Goal: Transaction & Acquisition: Purchase product/service

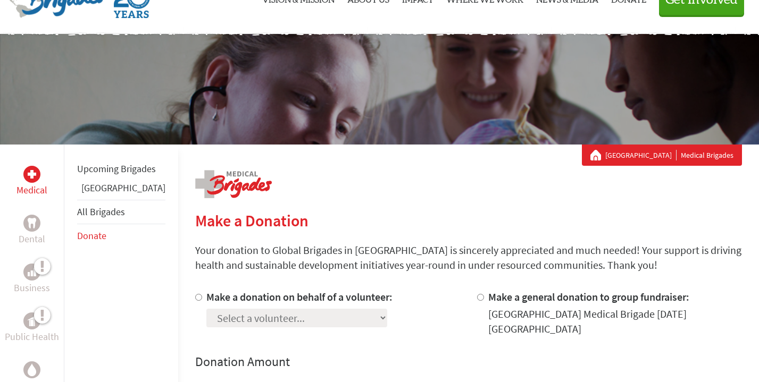
scroll to position [162, 0]
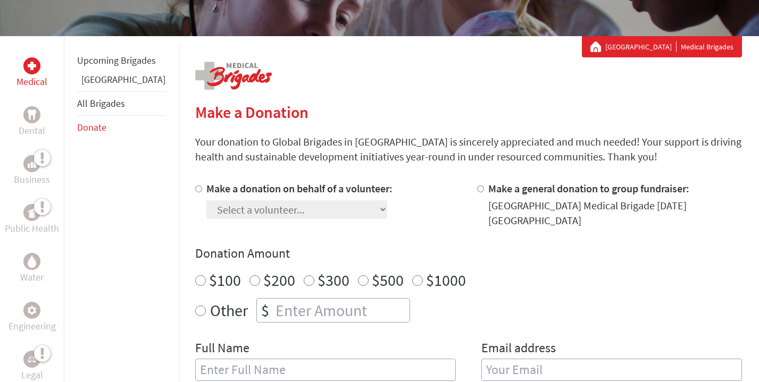
click at [195, 186] on input "Make a donation on behalf of a volunteer:" at bounding box center [198, 189] width 7 height 7
radio input "true"
click at [250, 202] on select "Select a volunteer... [PERSON_NAME] [PERSON_NAME] [PERSON_NAME] [PERSON_NAME] […" at bounding box center [296, 209] width 181 height 19
select select "370A8EFF-A000-11F0-9E6E-42010A400005"
radio input "true"
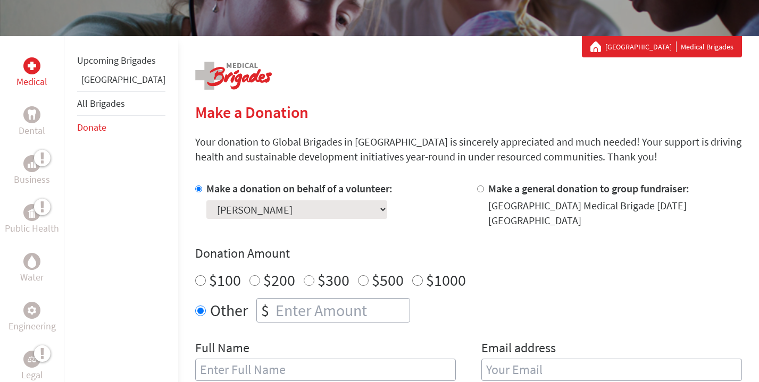
click at [273, 308] on input "number" at bounding box center [341, 310] width 136 height 23
type input "250"
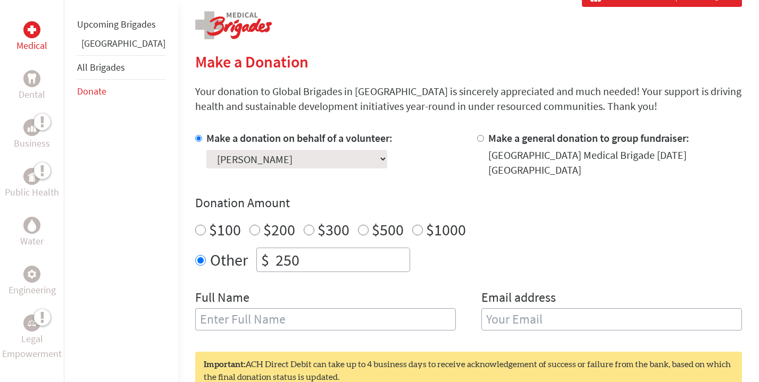
scroll to position [0, 0]
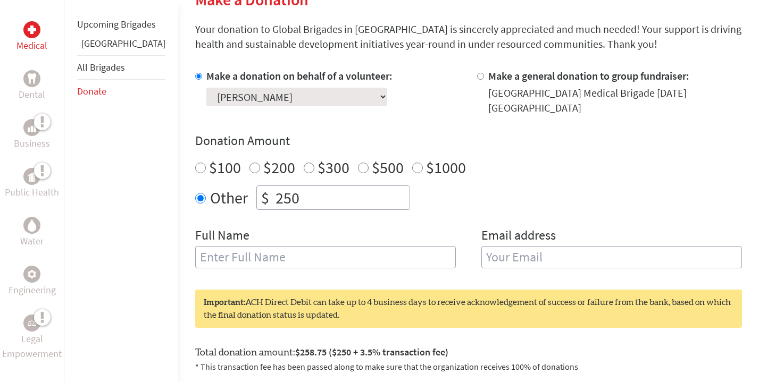
scroll to position [275, 0]
click at [275, 250] on input "text" at bounding box center [325, 257] width 261 height 22
type input "[PERSON_NAME]"
type input "sophie.tatham007@gmail.com"
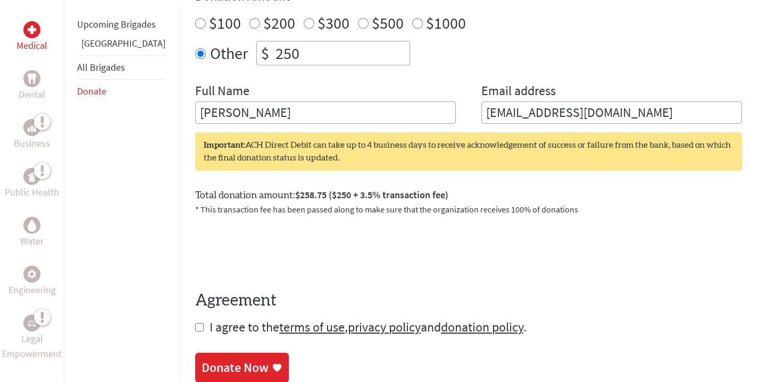
scroll to position [434, 0]
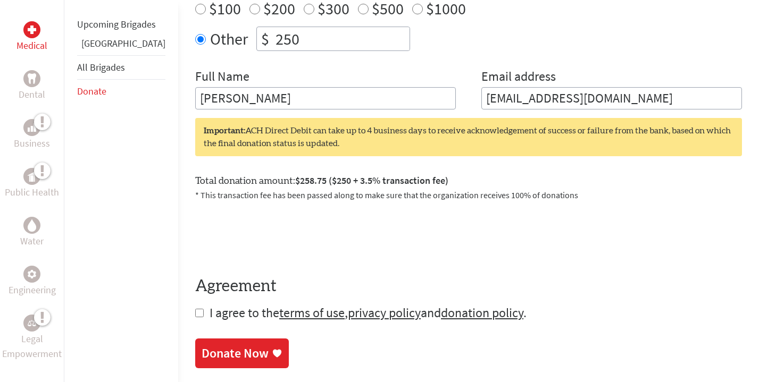
click at [195, 314] on input "checkbox" at bounding box center [199, 313] width 9 height 9
checkbox input "true"
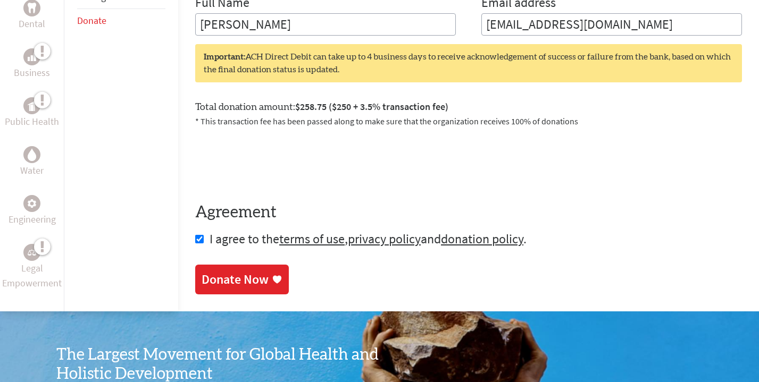
scroll to position [516, 0]
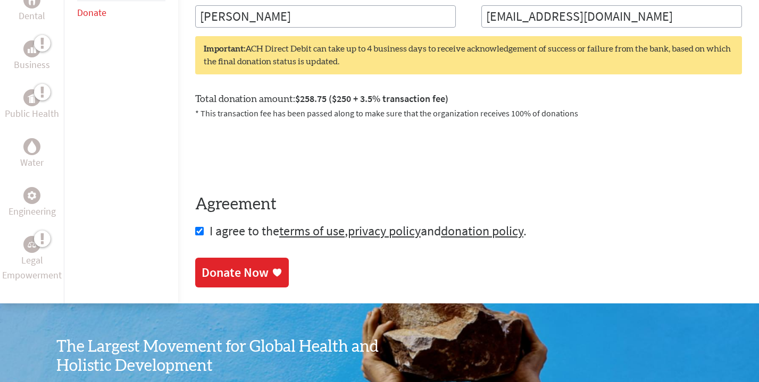
click at [202, 279] on div "Donate Now" at bounding box center [235, 272] width 67 height 17
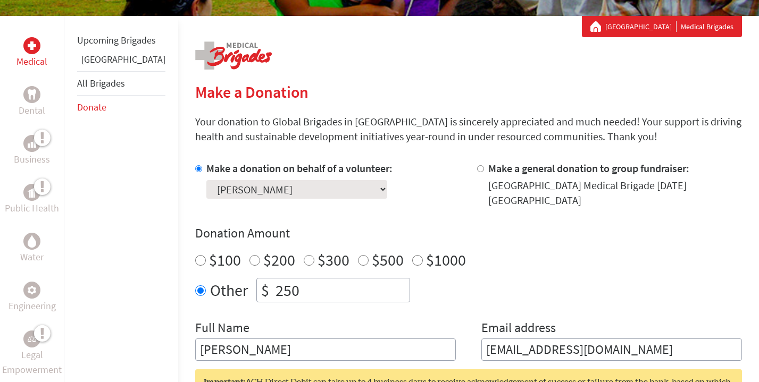
scroll to position [221, 0]
